Goal: Information Seeking & Learning: Check status

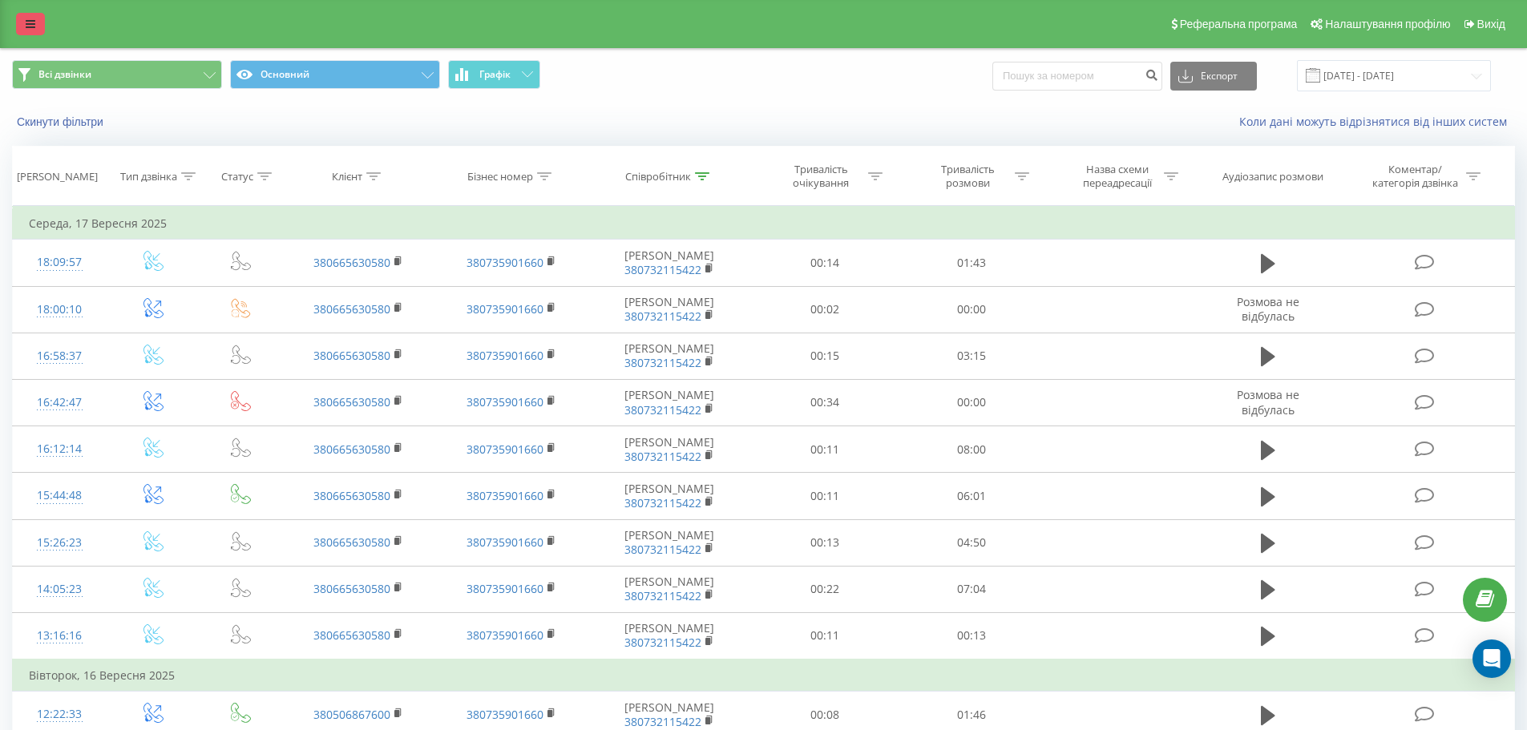
click at [34, 21] on icon at bounding box center [31, 23] width 10 height 11
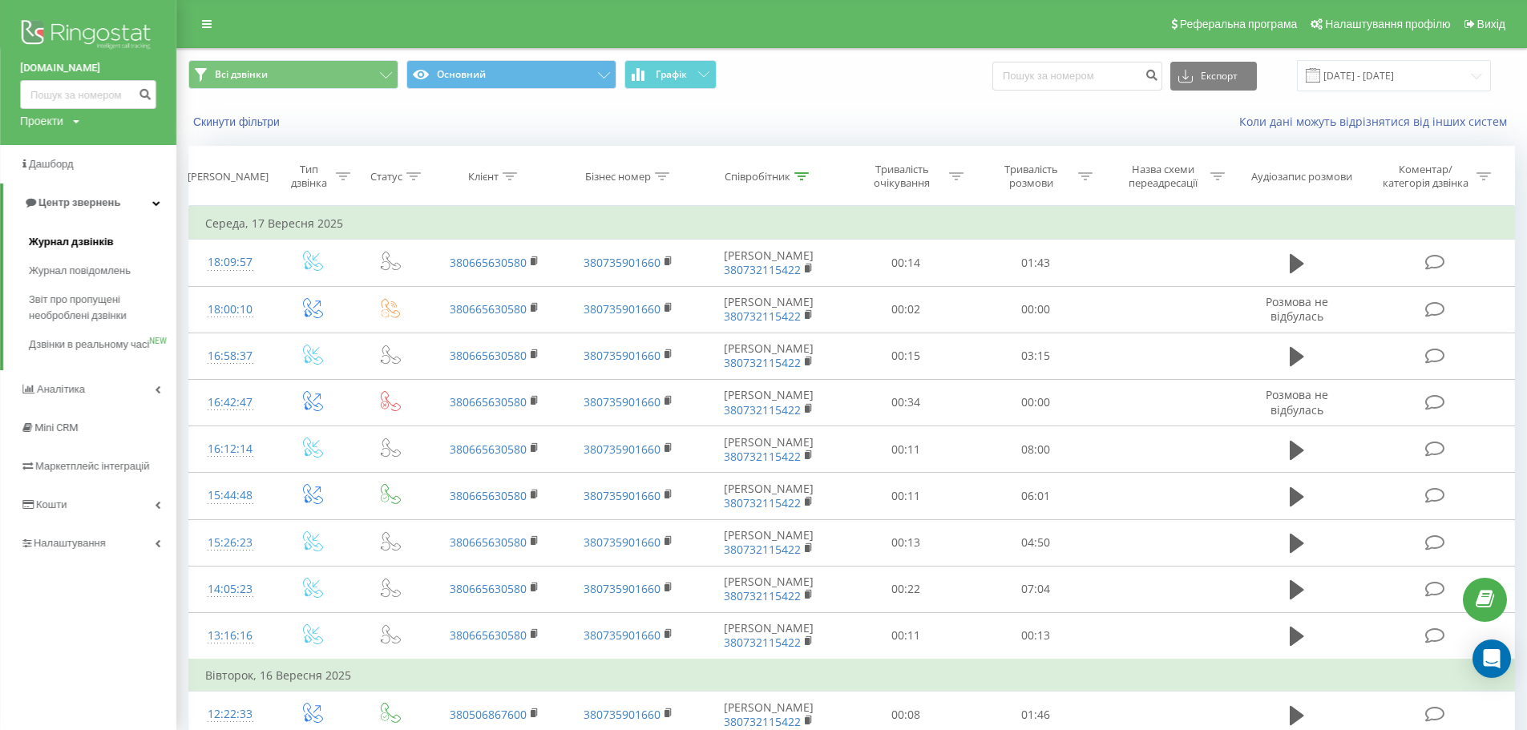
click at [81, 242] on span "Журнал дзвінків" at bounding box center [71, 242] width 85 height 16
click at [105, 246] on span "Журнал дзвінків" at bounding box center [71, 242] width 85 height 16
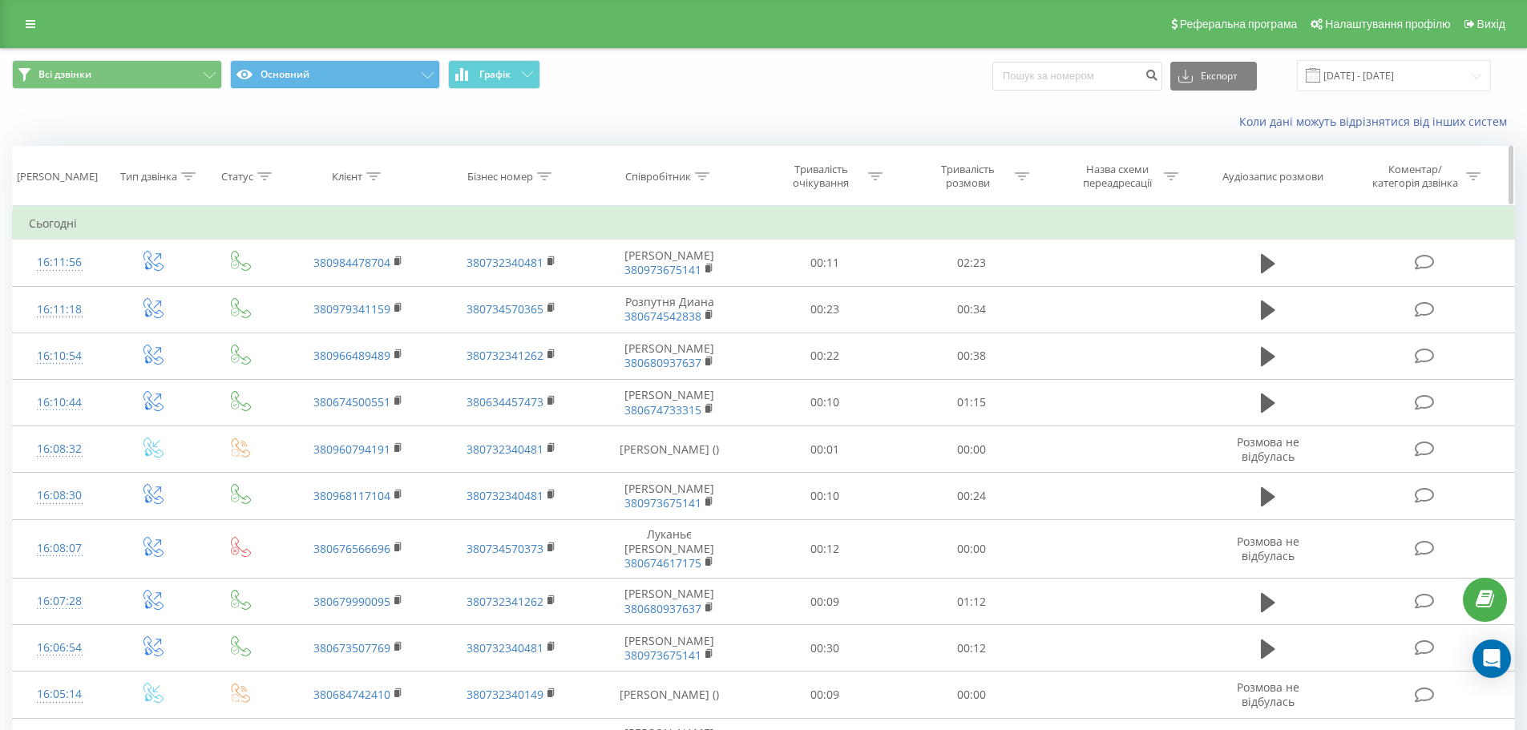
click at [701, 176] on icon at bounding box center [702, 176] width 14 height 8
click at [670, 286] on input "text" at bounding box center [669, 291] width 141 height 28
type input "[PERSON_NAME]"
click at [698, 317] on span "OK" at bounding box center [703, 322] width 45 height 25
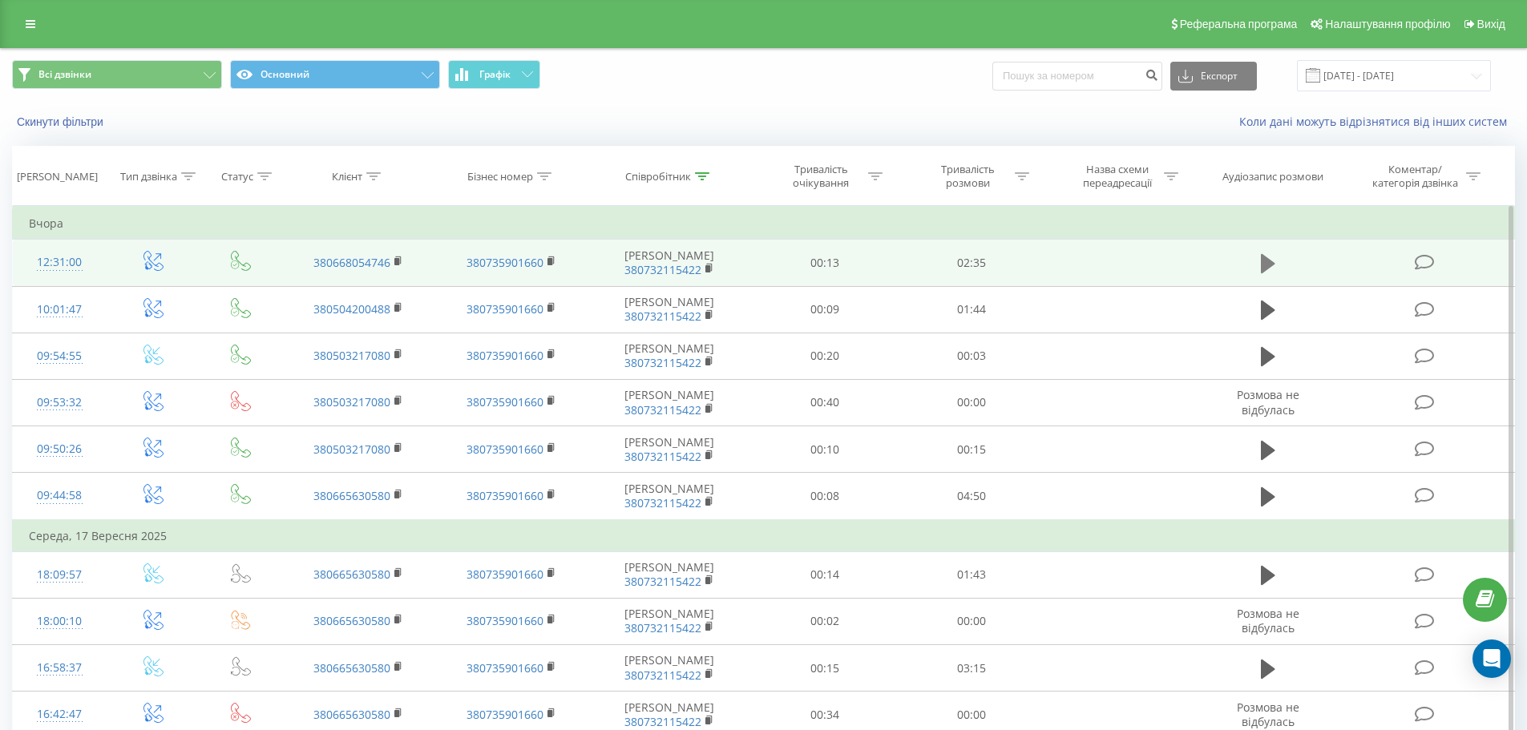
click at [1268, 264] on icon at bounding box center [1268, 263] width 14 height 19
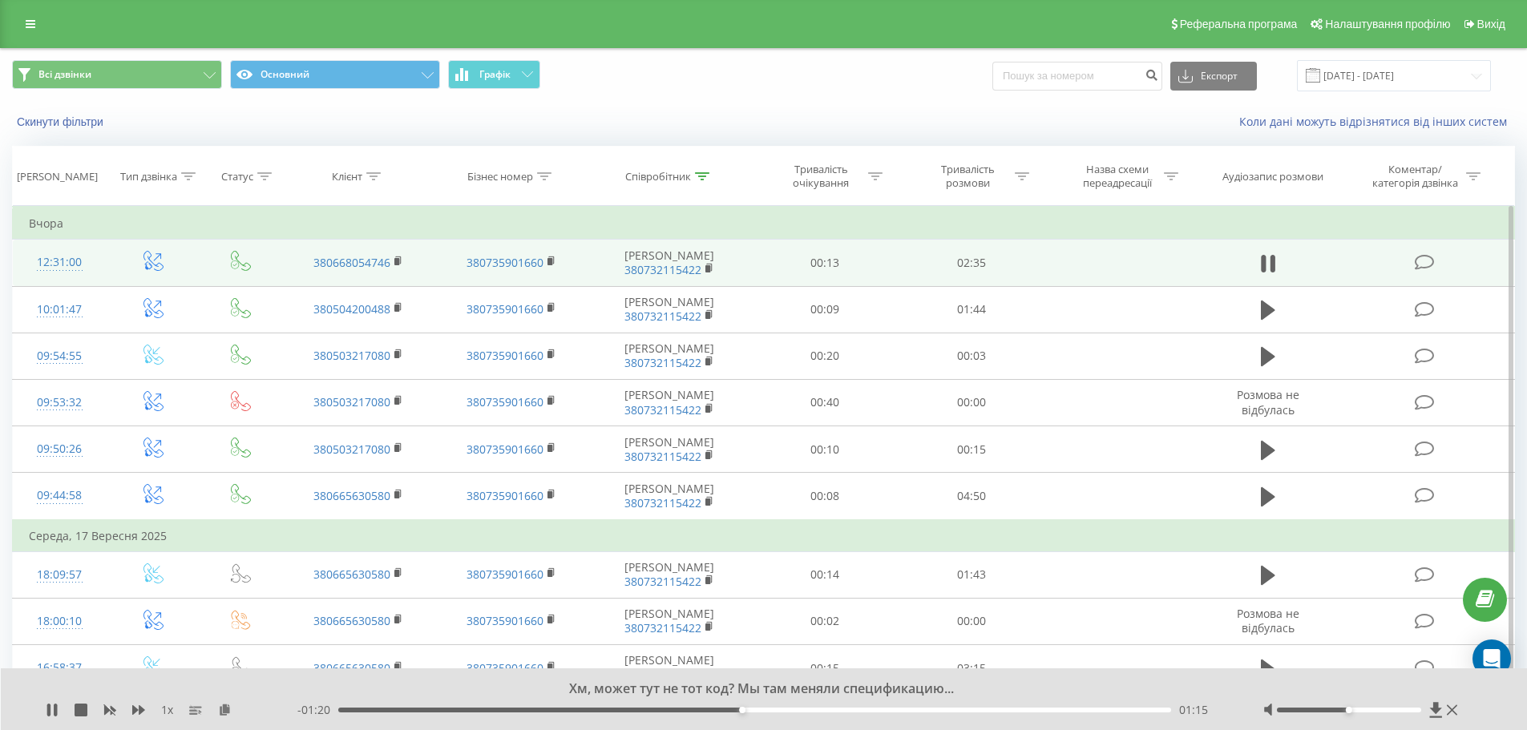
click at [44, 712] on div "Хм, может тут не тот код? Мы там меняли спецификацию... 1 x - 01:20 01:15 01:15" at bounding box center [764, 699] width 1527 height 62
click at [54, 709] on icon at bounding box center [52, 710] width 13 height 13
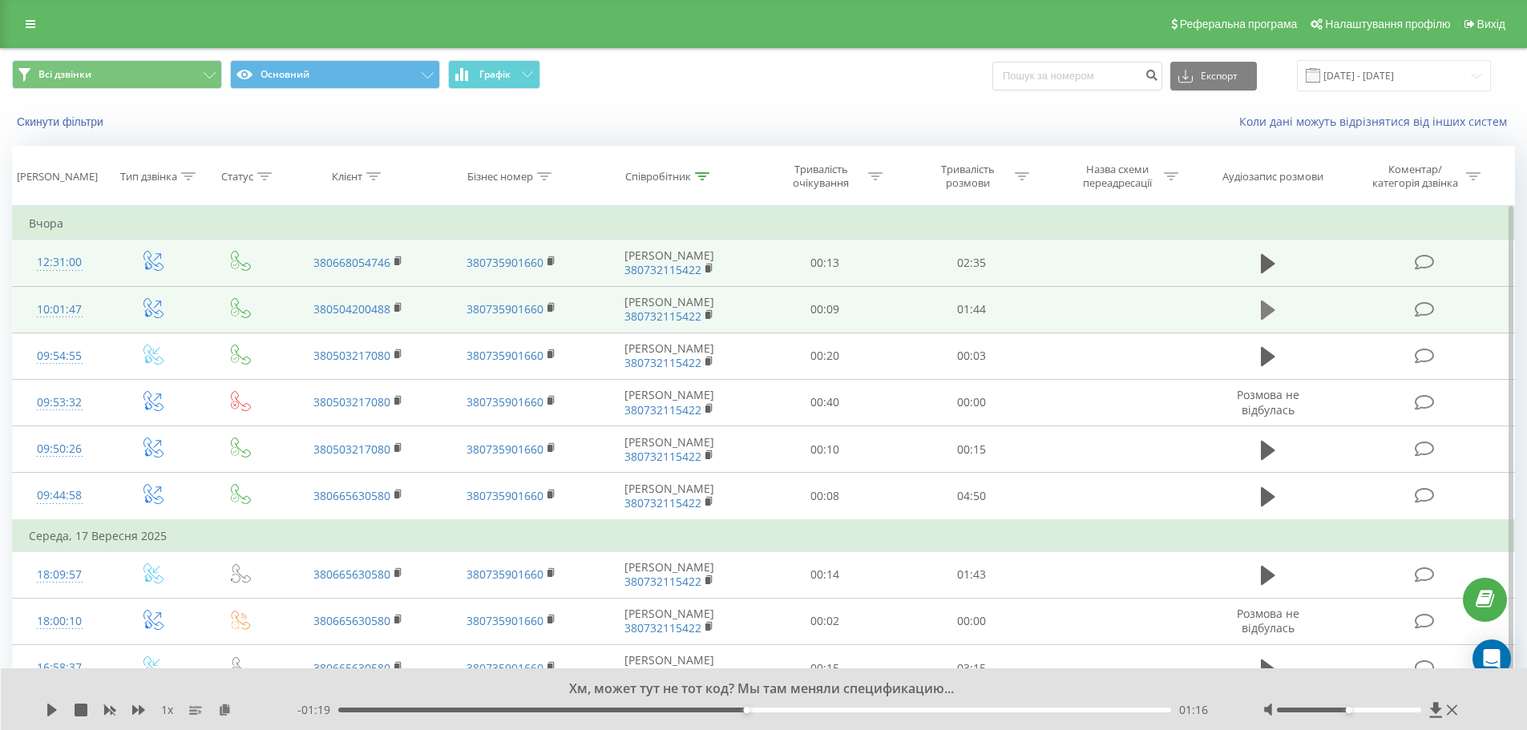
click at [1263, 309] on icon at bounding box center [1268, 310] width 14 height 19
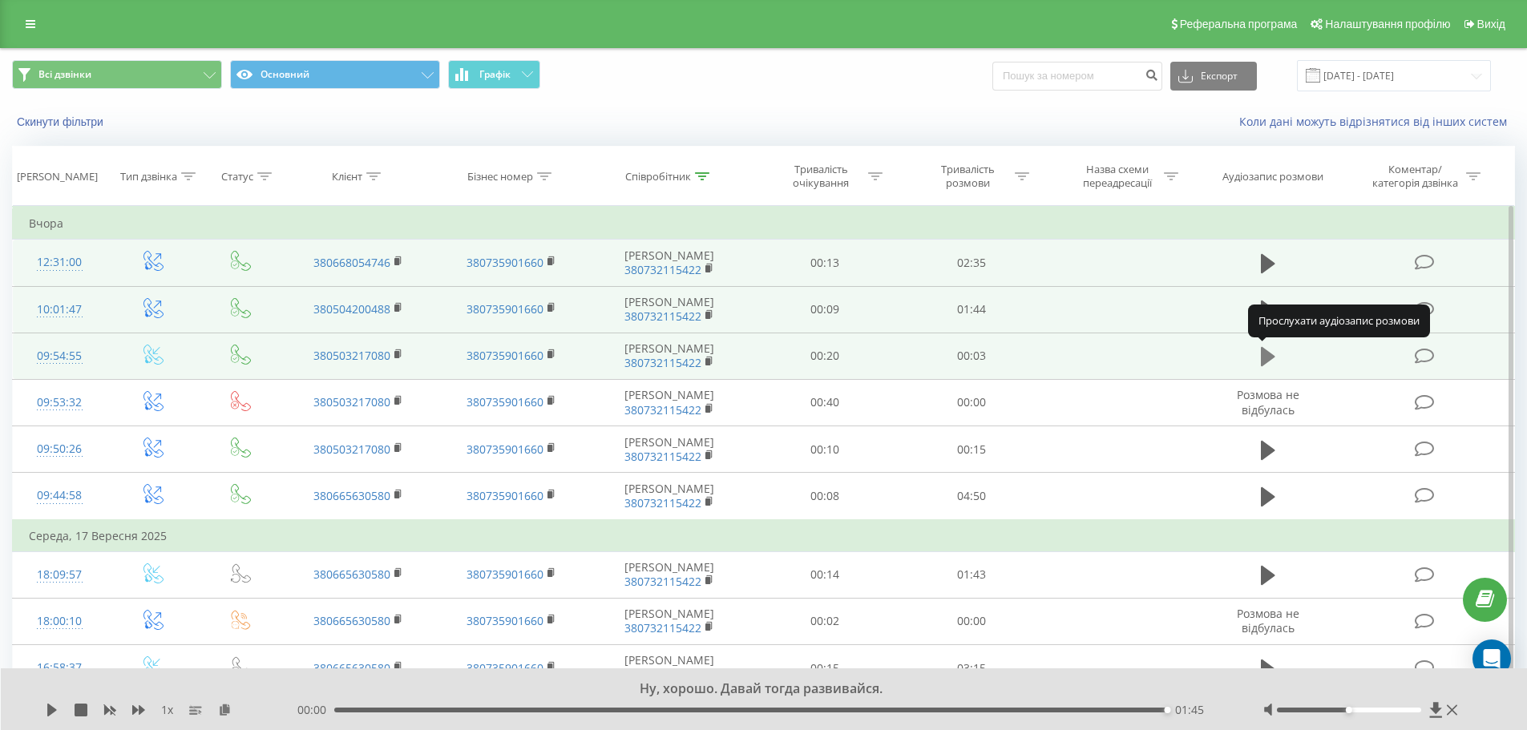
click at [1269, 368] on icon at bounding box center [1268, 356] width 14 height 22
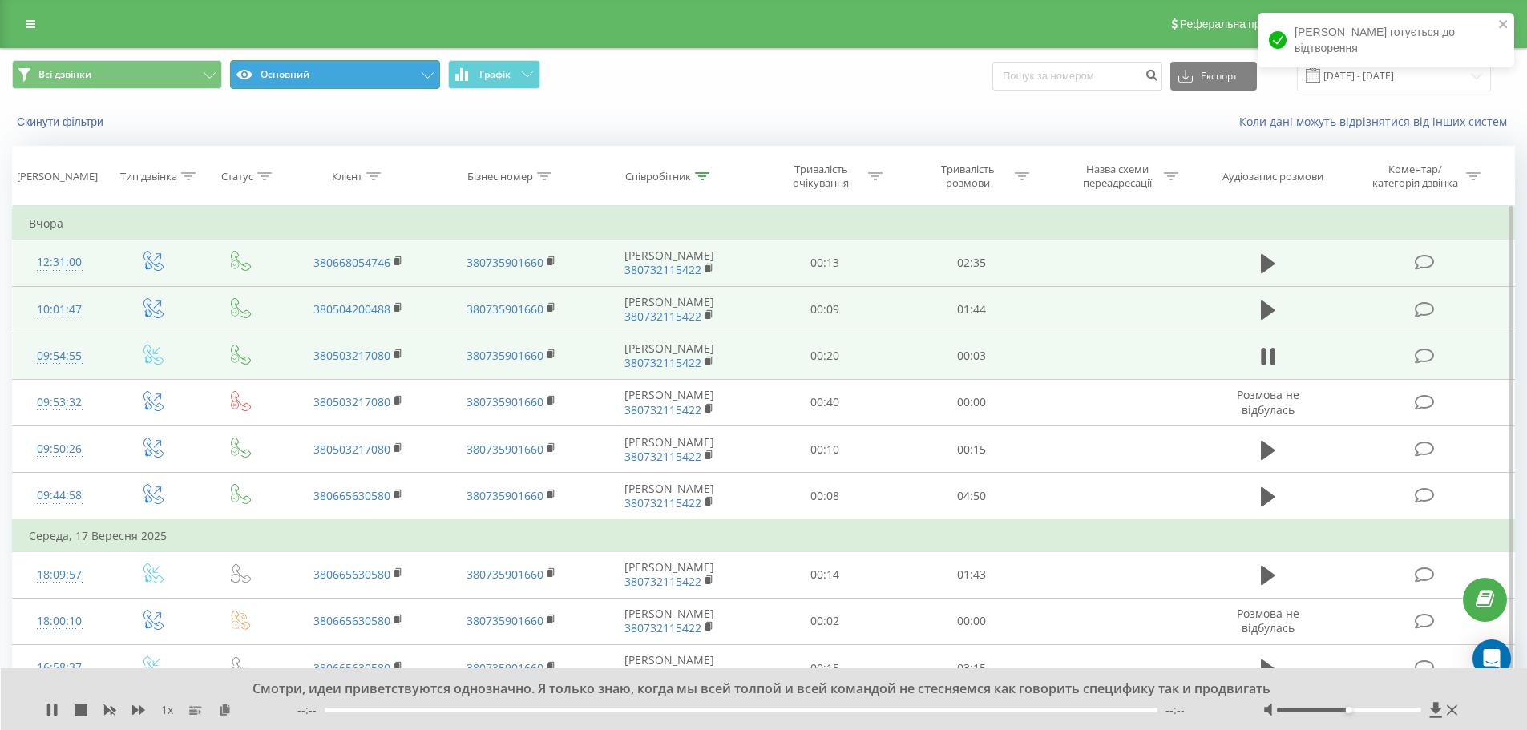
click at [341, 84] on button "Основний" at bounding box center [335, 74] width 210 height 29
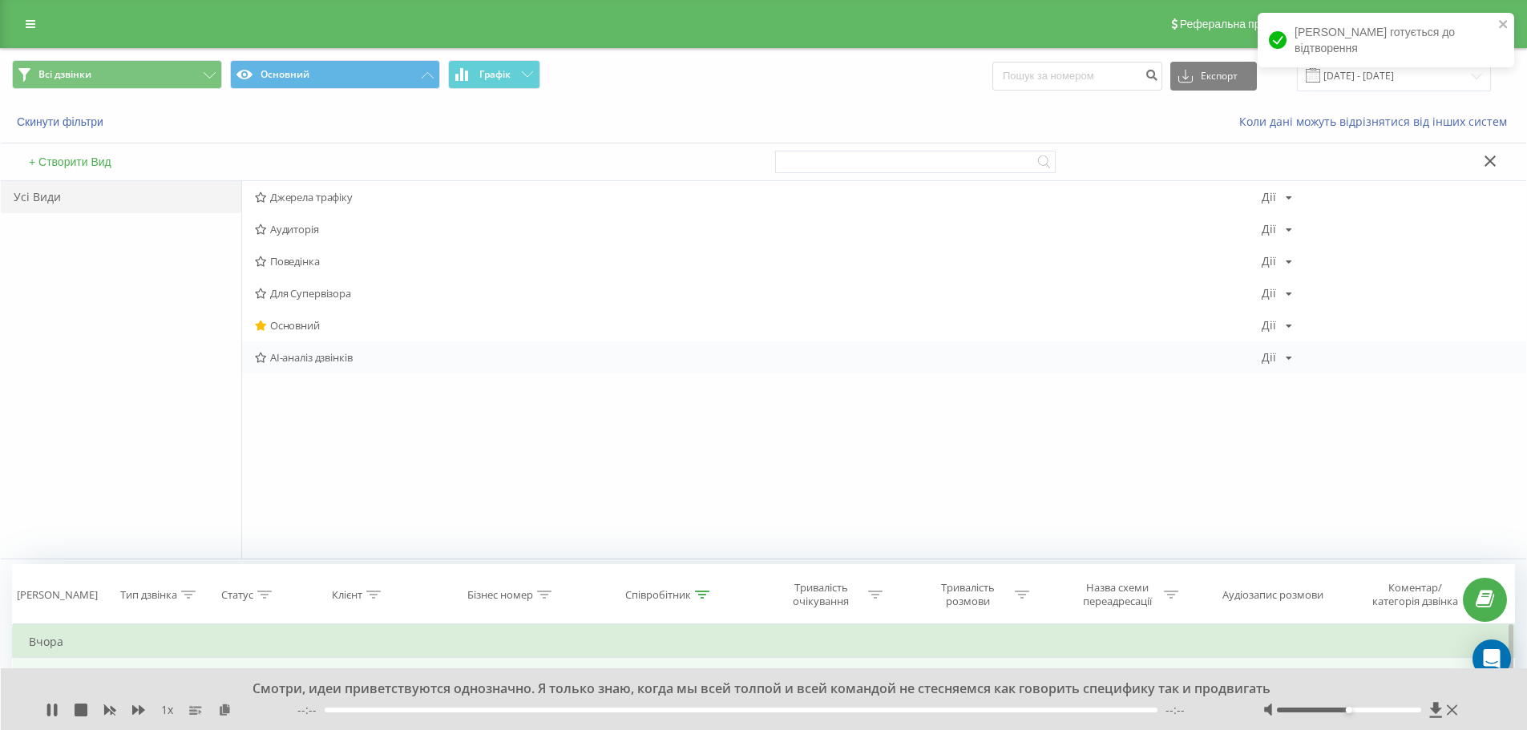
click at [304, 359] on span "AI-аналіз дзвінків" at bounding box center [758, 357] width 1007 height 11
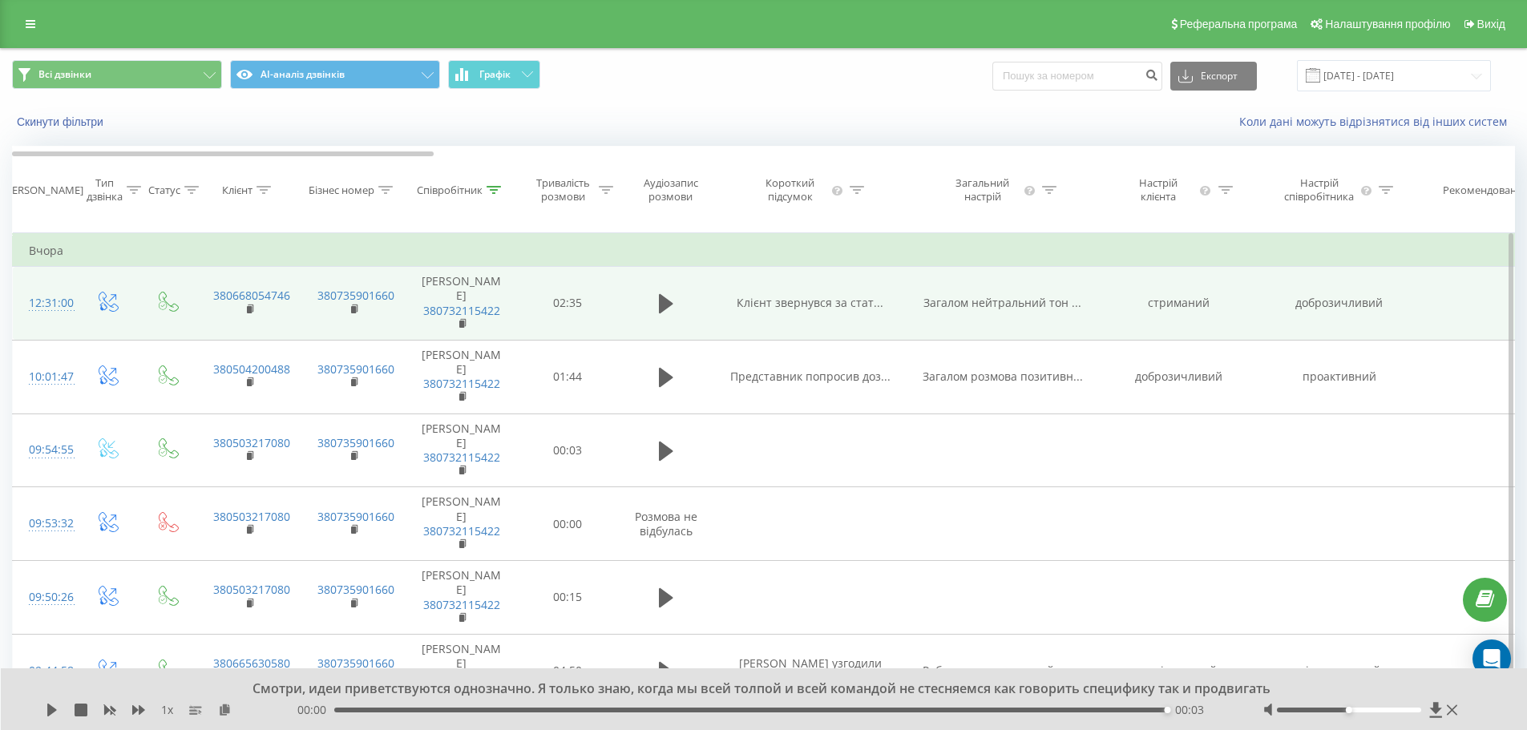
click at [850, 310] on span "Клієнт звернувся за стат..." at bounding box center [809, 302] width 147 height 15
